Goal: Navigation & Orientation: Find specific page/section

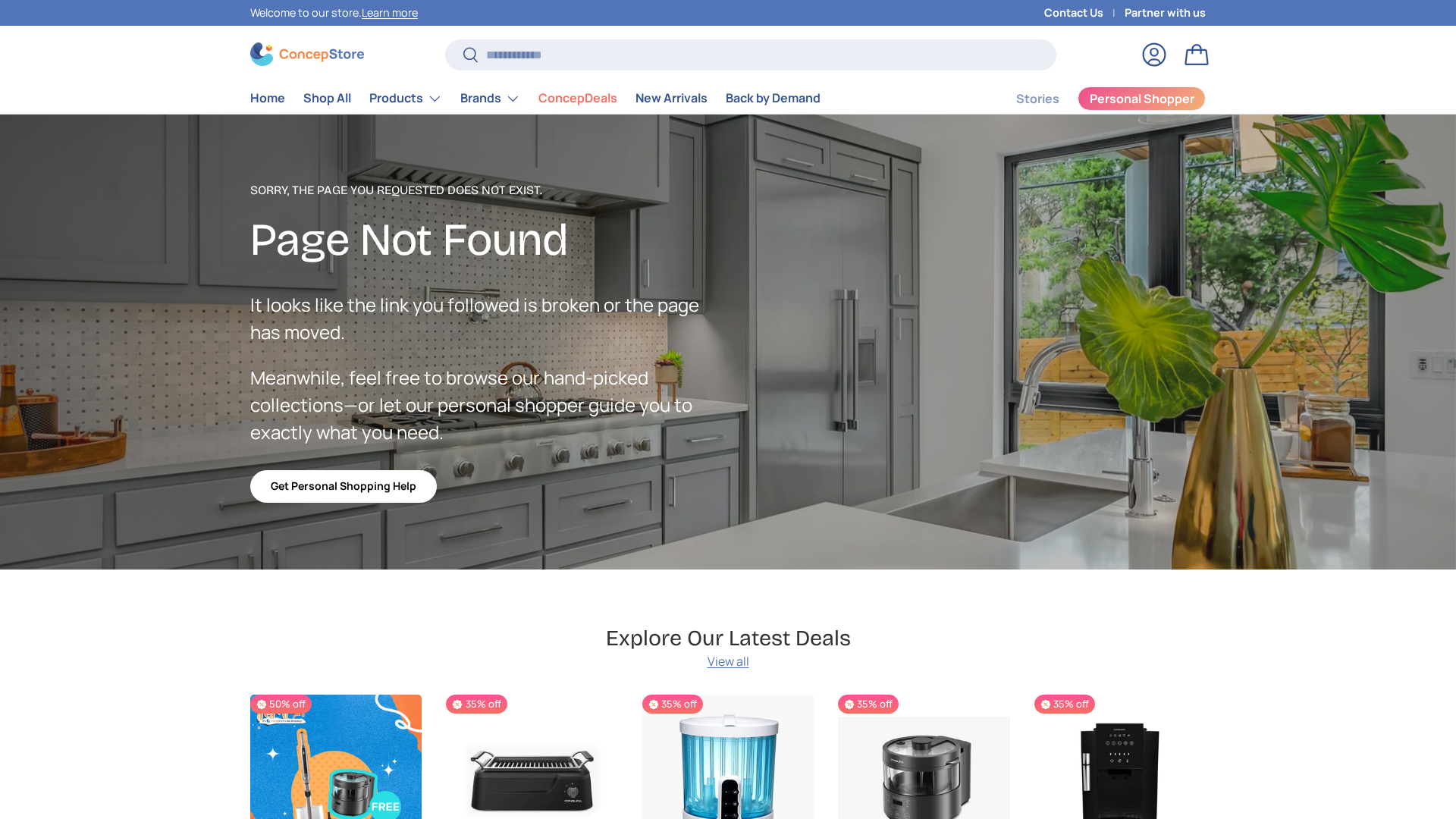
scroll to position [2707, 6200]
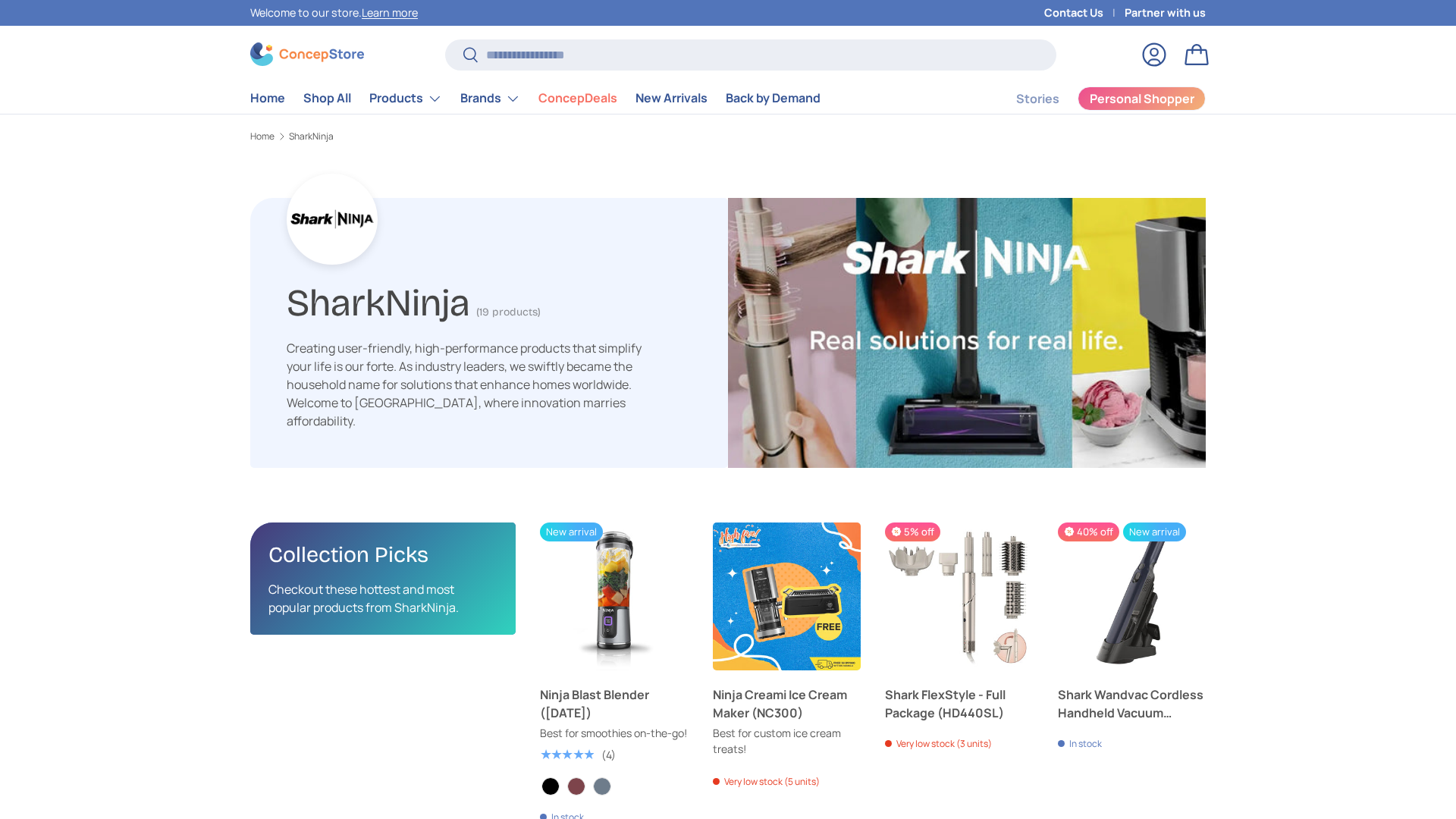
scroll to position [2417, 4945]
